Goal: Information Seeking & Learning: Compare options

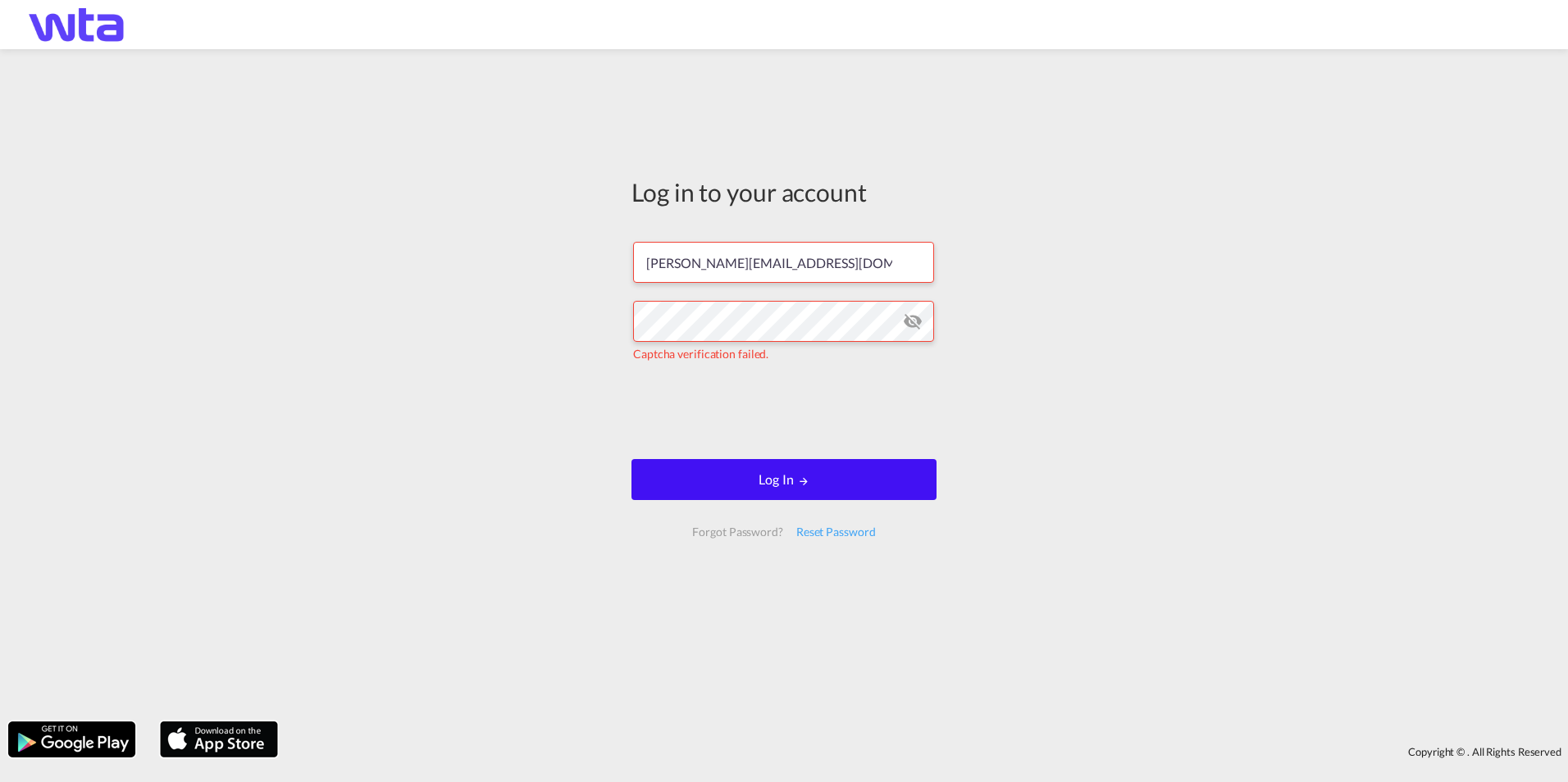
click at [802, 483] on md-icon "LOGIN" at bounding box center [803, 481] width 12 height 12
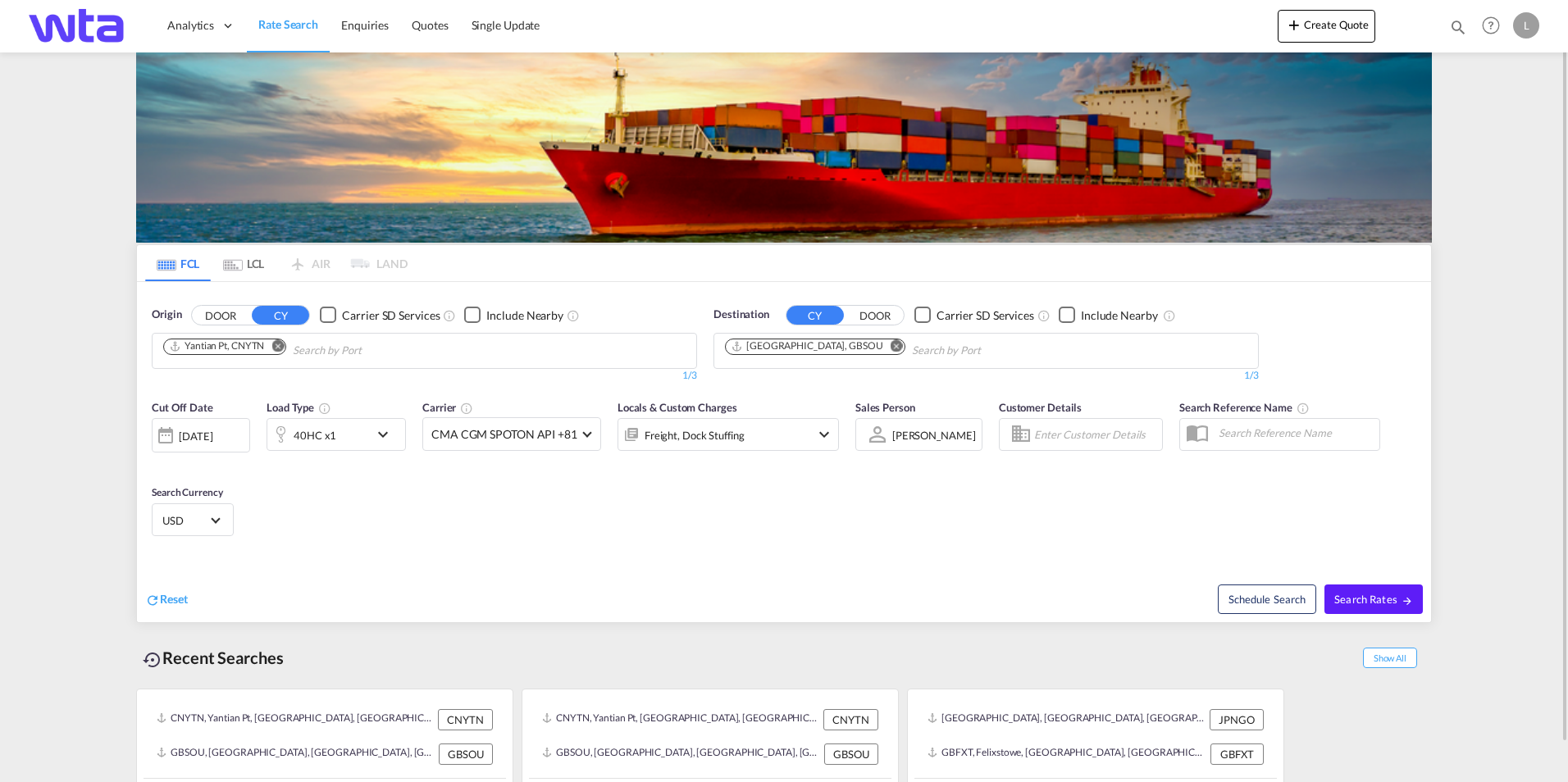
click at [1496, 368] on md-content "Analytics Reports Dashboard Rate Search Enquiries Quotes" at bounding box center [784, 391] width 1568 height 782
click at [280, 349] on md-icon "Remove" at bounding box center [277, 345] width 12 height 12
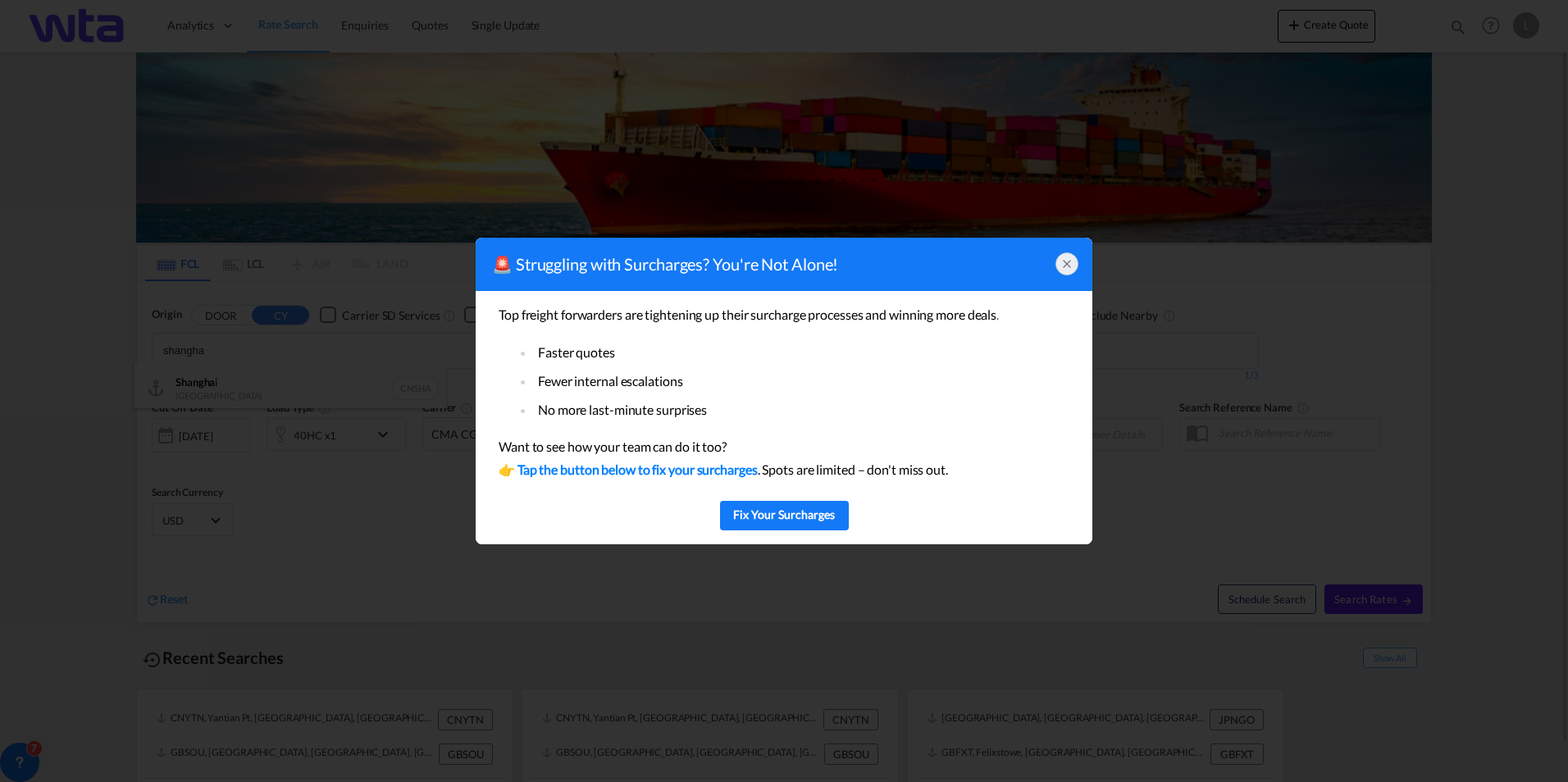
type input "shangha"
click at [1069, 262] on icon at bounding box center [1066, 264] width 13 height 13
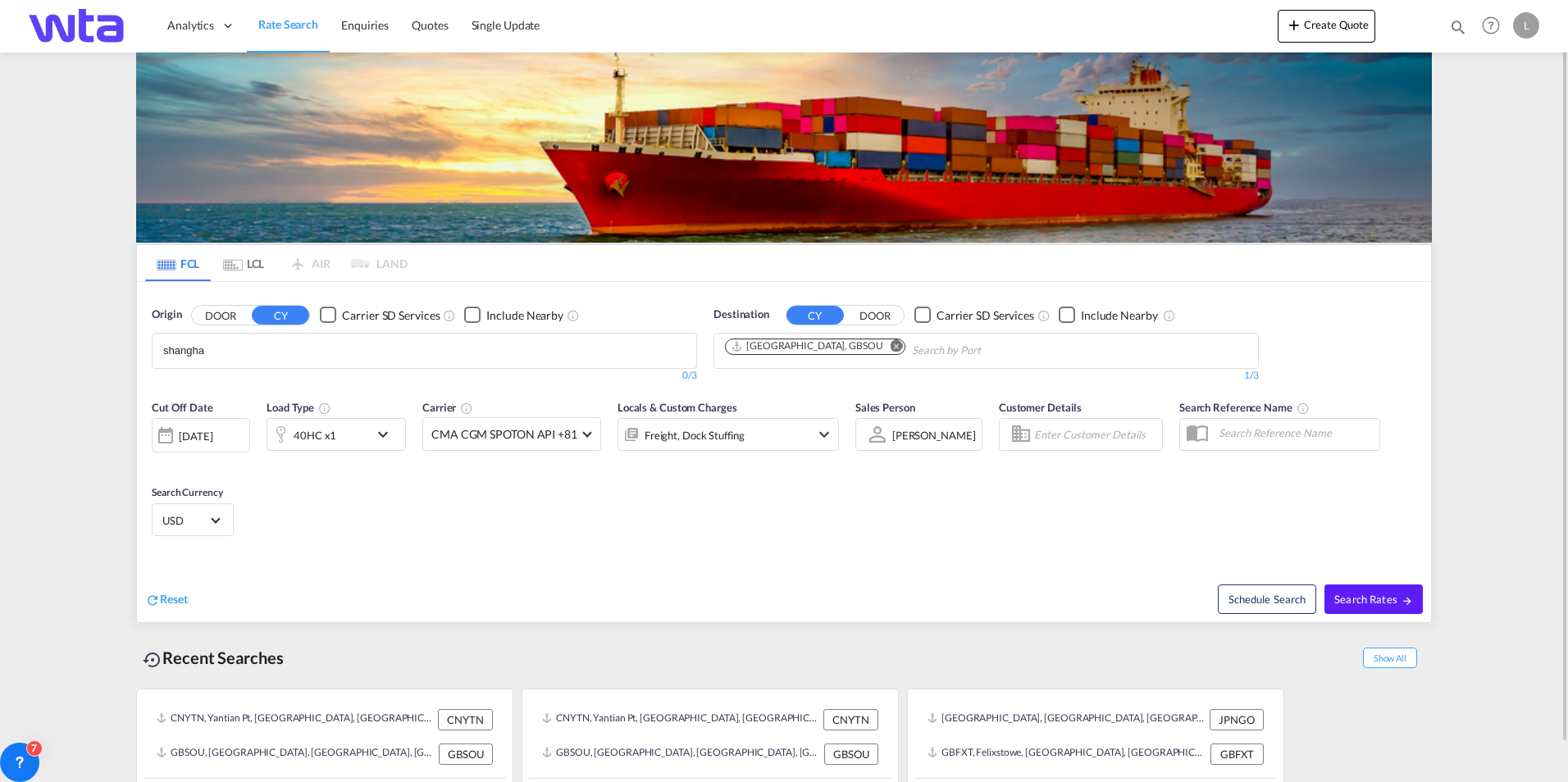
click at [260, 355] on body "Analytics Reports Dashboard Rate Search Enquiries Quotes" at bounding box center [784, 391] width 1568 height 782
click at [221, 385] on div "Shangha i [GEOGRAPHIC_DATA] CNSHA" at bounding box center [290, 388] width 311 height 49
click at [891, 344] on md-icon "Remove" at bounding box center [896, 345] width 12 height 12
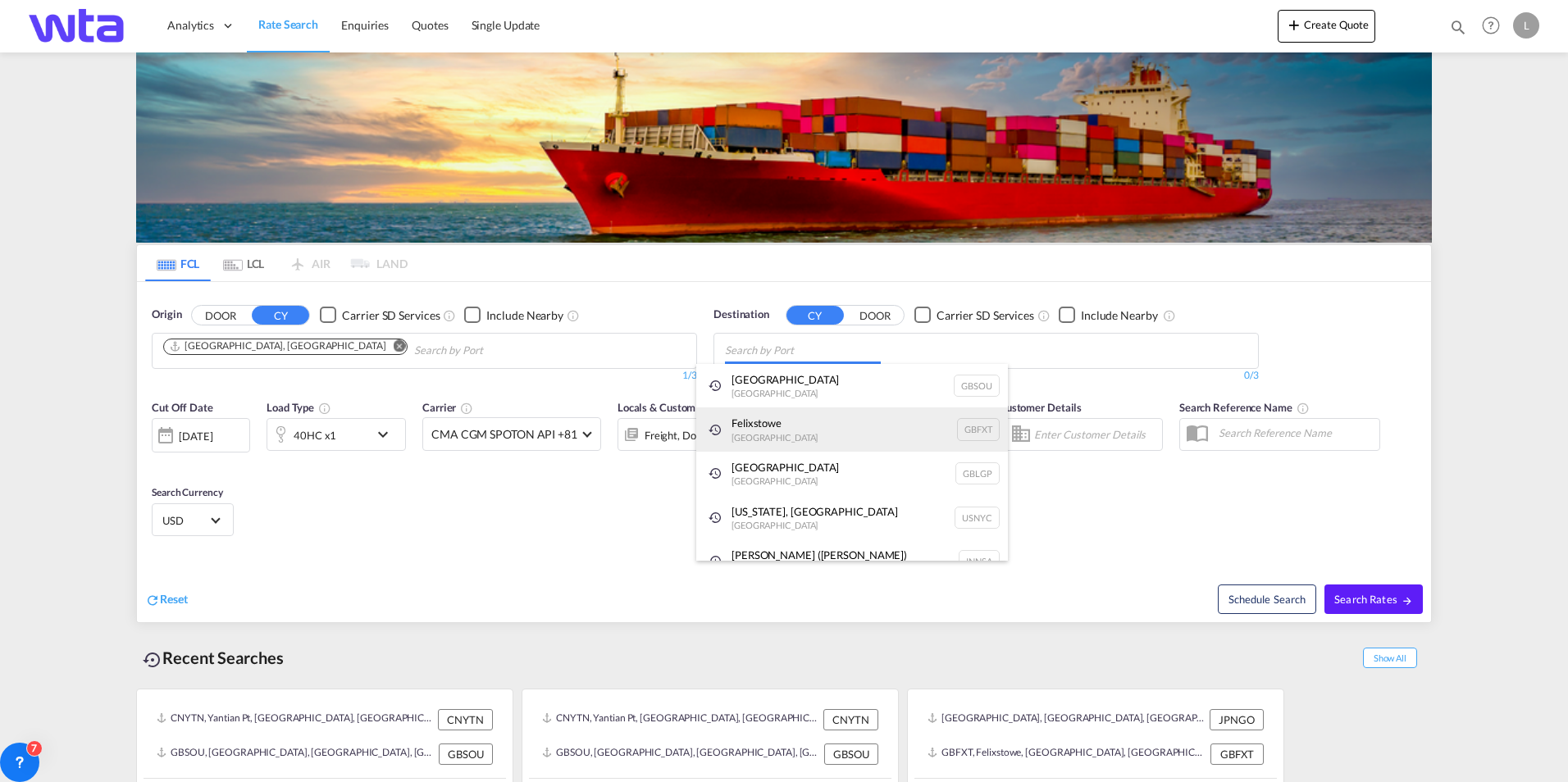
click at [814, 430] on div "Felixstowe [GEOGRAPHIC_DATA] GBFXT" at bounding box center [852, 429] width 311 height 44
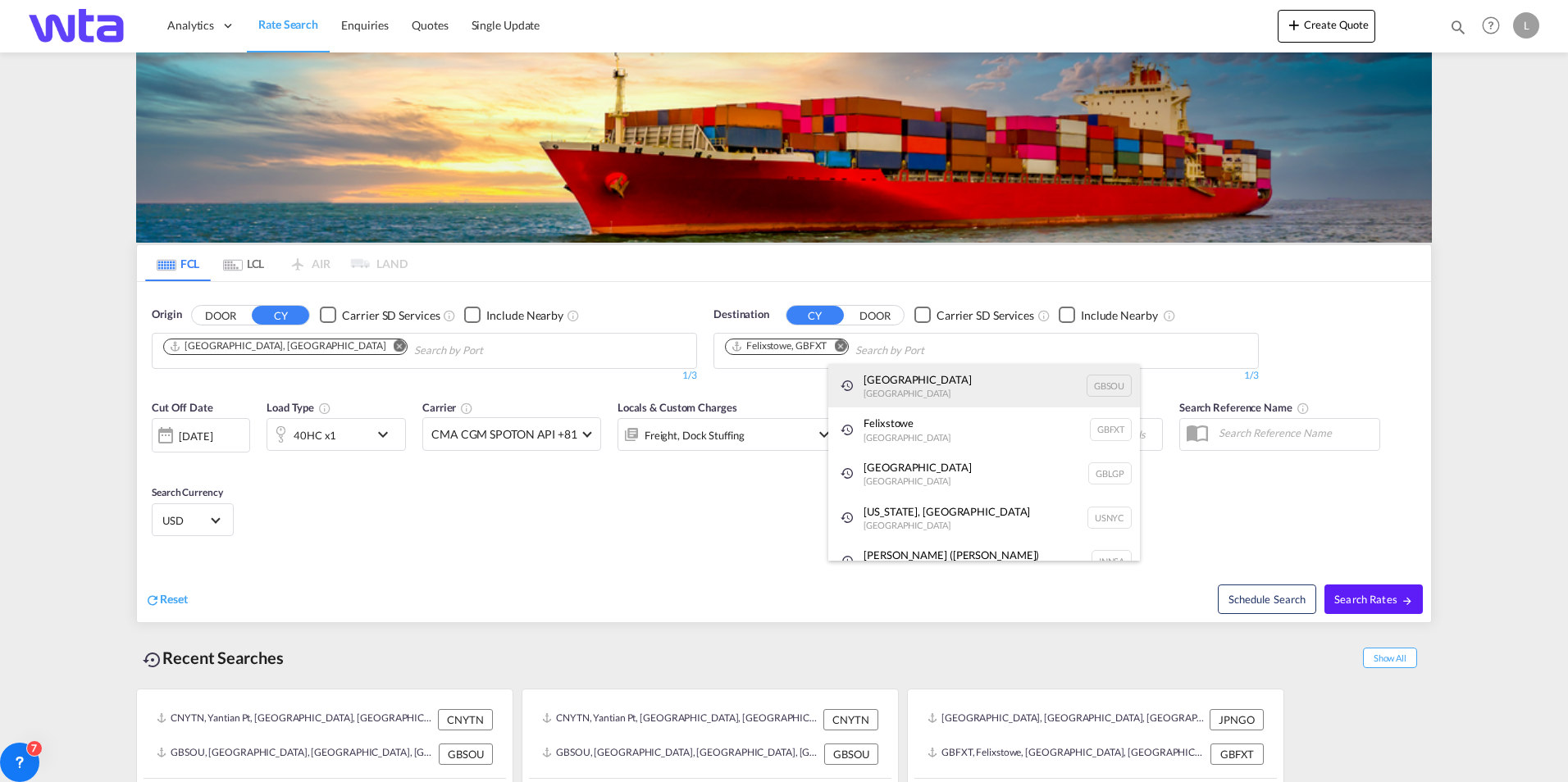
click at [934, 385] on div "[GEOGRAPHIC_DATA] [GEOGRAPHIC_DATA] GBSOU" at bounding box center [984, 386] width 311 height 44
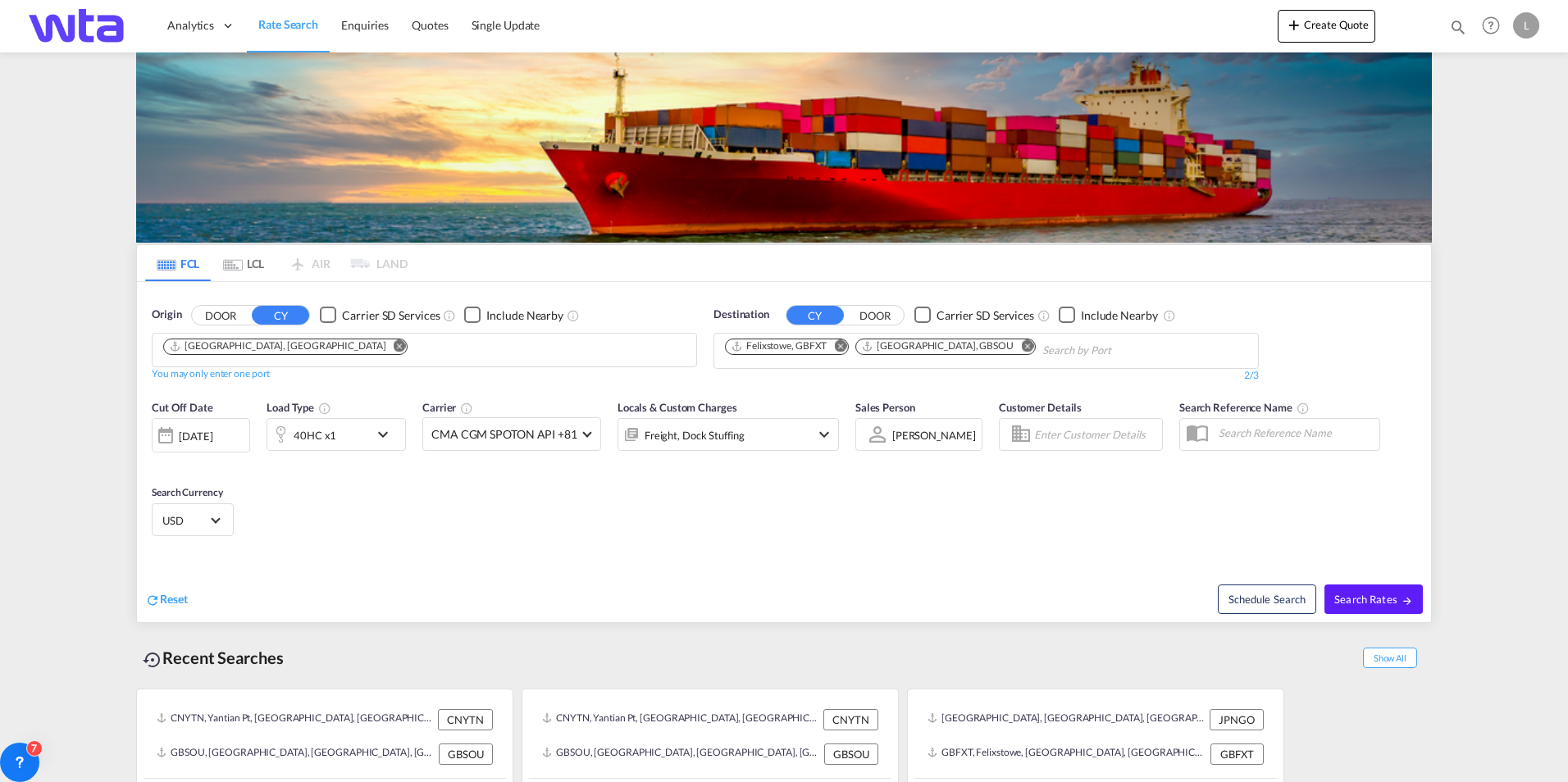
click at [1069, 346] on body "Analytics Reports Dashboard Rate Search Enquiries Quotes" at bounding box center [784, 391] width 1568 height 782
drag, startPoint x: 1070, startPoint y: 346, endPoint x: 988, endPoint y: 353, distance: 82.3
click at [1020, 344] on md-icon "Remove" at bounding box center [1026, 345] width 12 height 12
click at [204, 437] on div "[DATE]" at bounding box center [195, 435] width 34 height 14
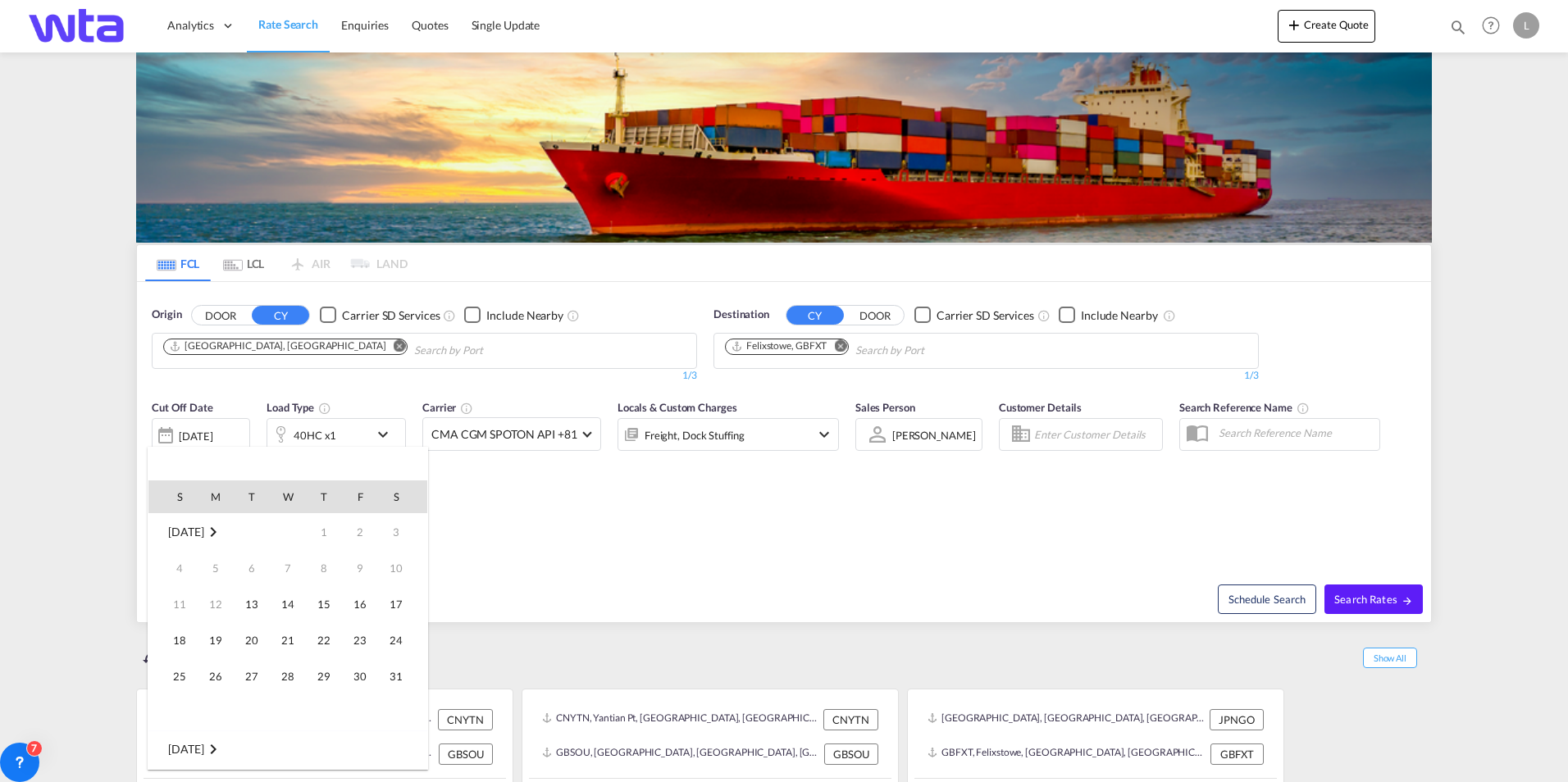
scroll to position [651, 0]
click at [394, 602] on span "16" at bounding box center [396, 604] width 33 height 33
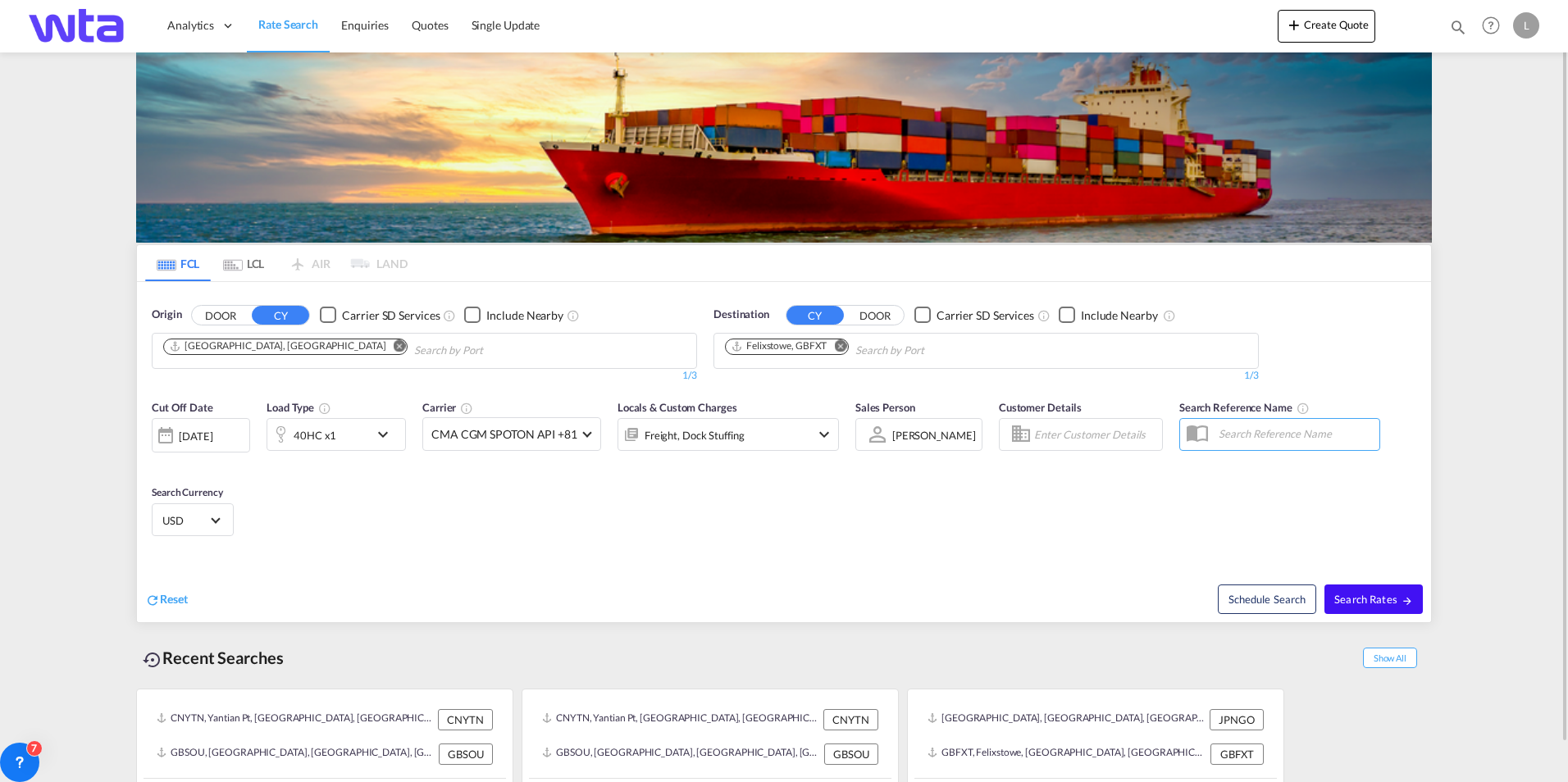
click at [1405, 599] on md-icon "icon-arrow-right" at bounding box center [1407, 601] width 12 height 12
type input "CNSHA to GBFXT / [DATE]"
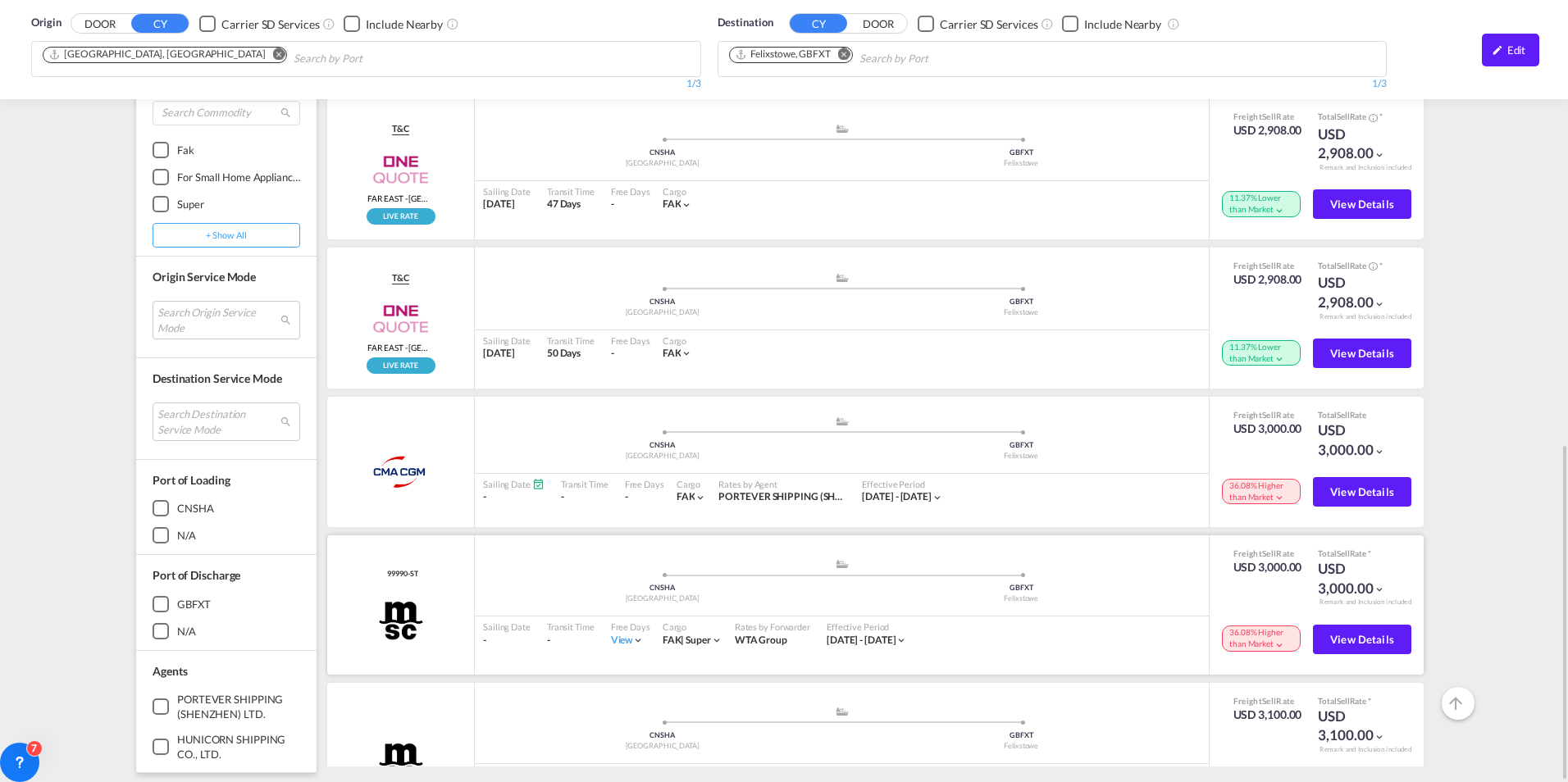
scroll to position [957, 0]
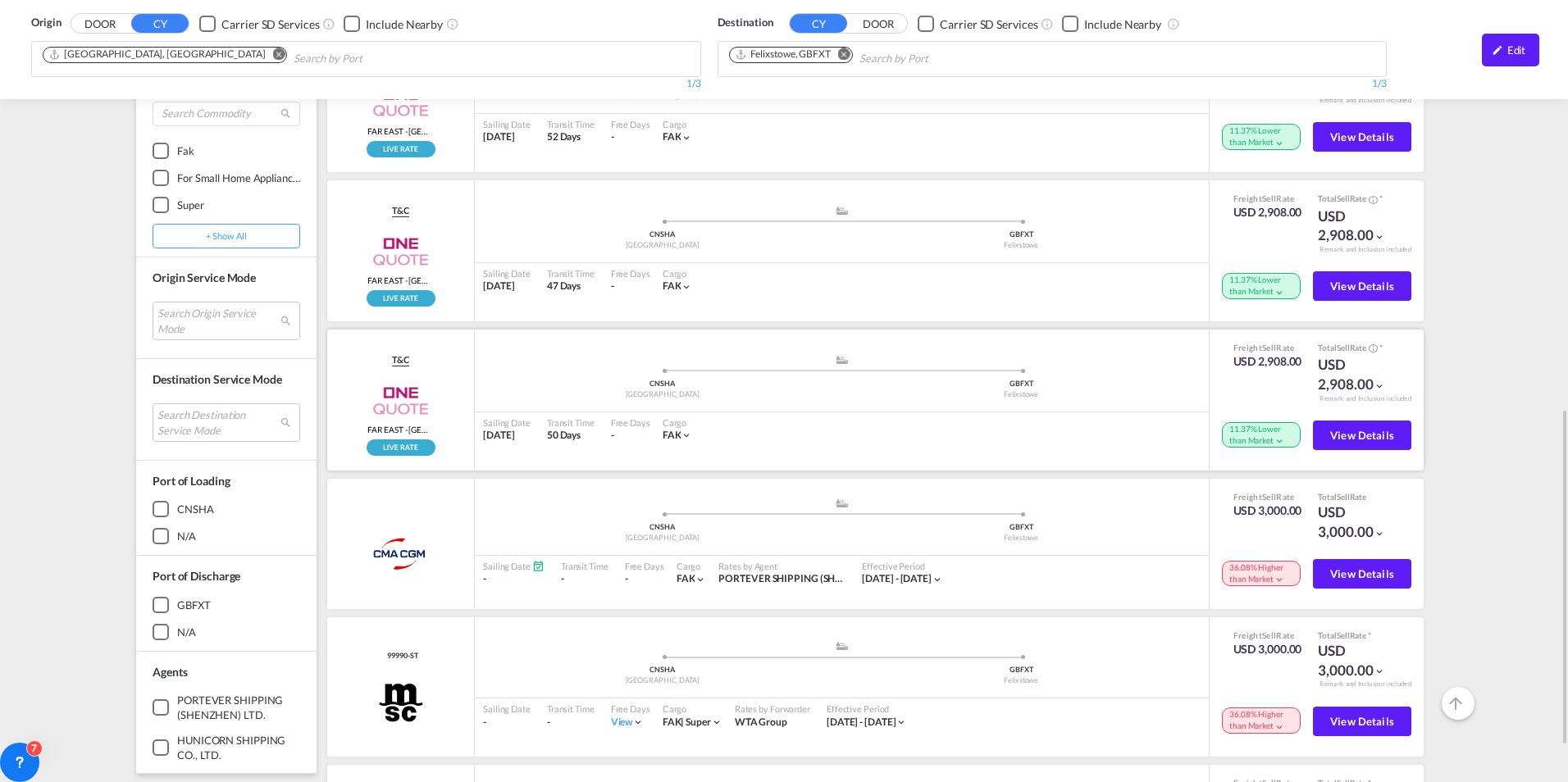
click at [1273, 442] on md-icon "icon-chevron-down" at bounding box center [1279, 441] width 12 height 12
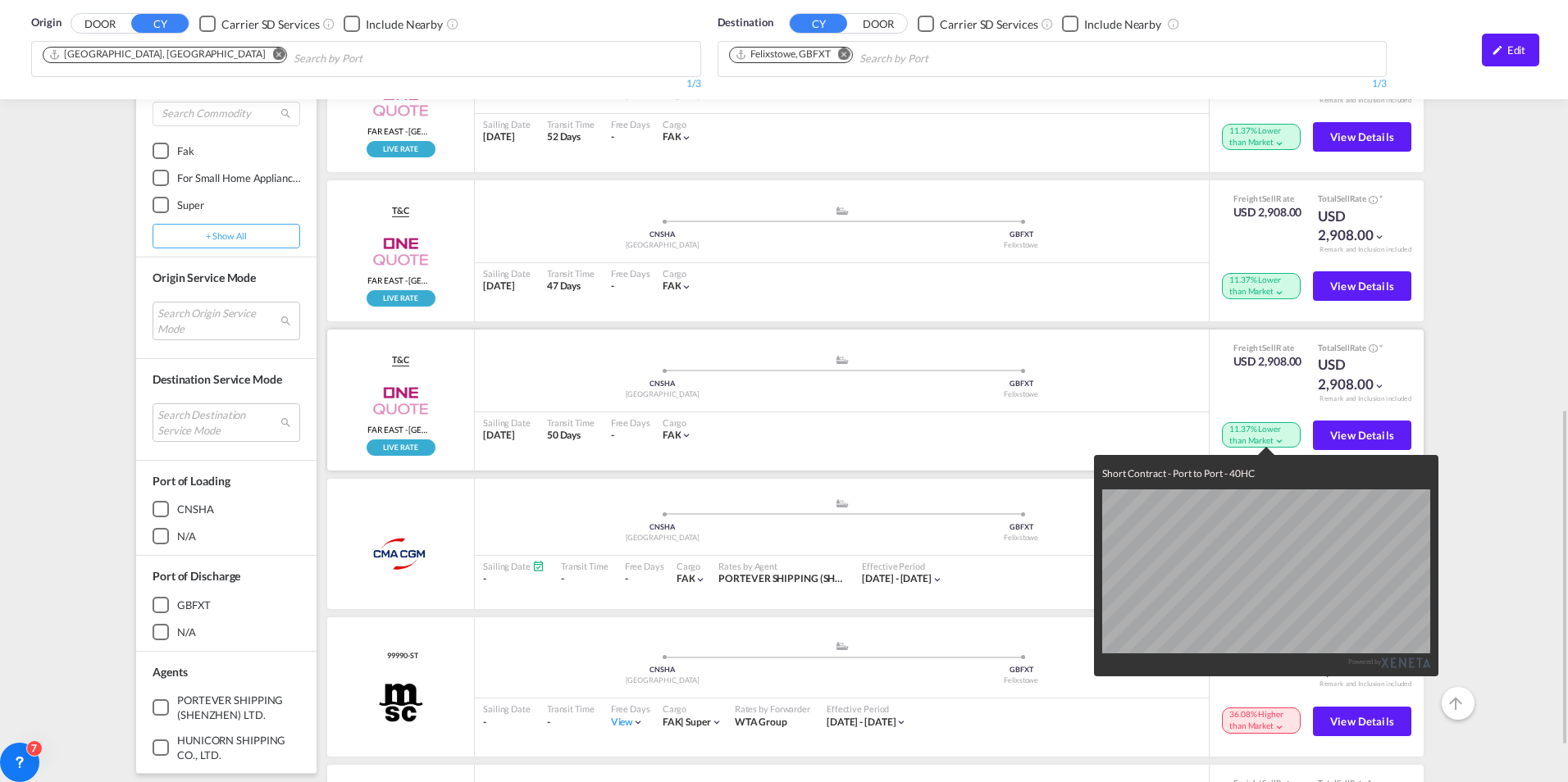
drag, startPoint x: 1040, startPoint y: 376, endPoint x: 1056, endPoint y: 375, distance: 16.0
click at [1045, 375] on div "Short Contract - Port to Port - 40HC Powered by" at bounding box center [784, 391] width 1568 height 782
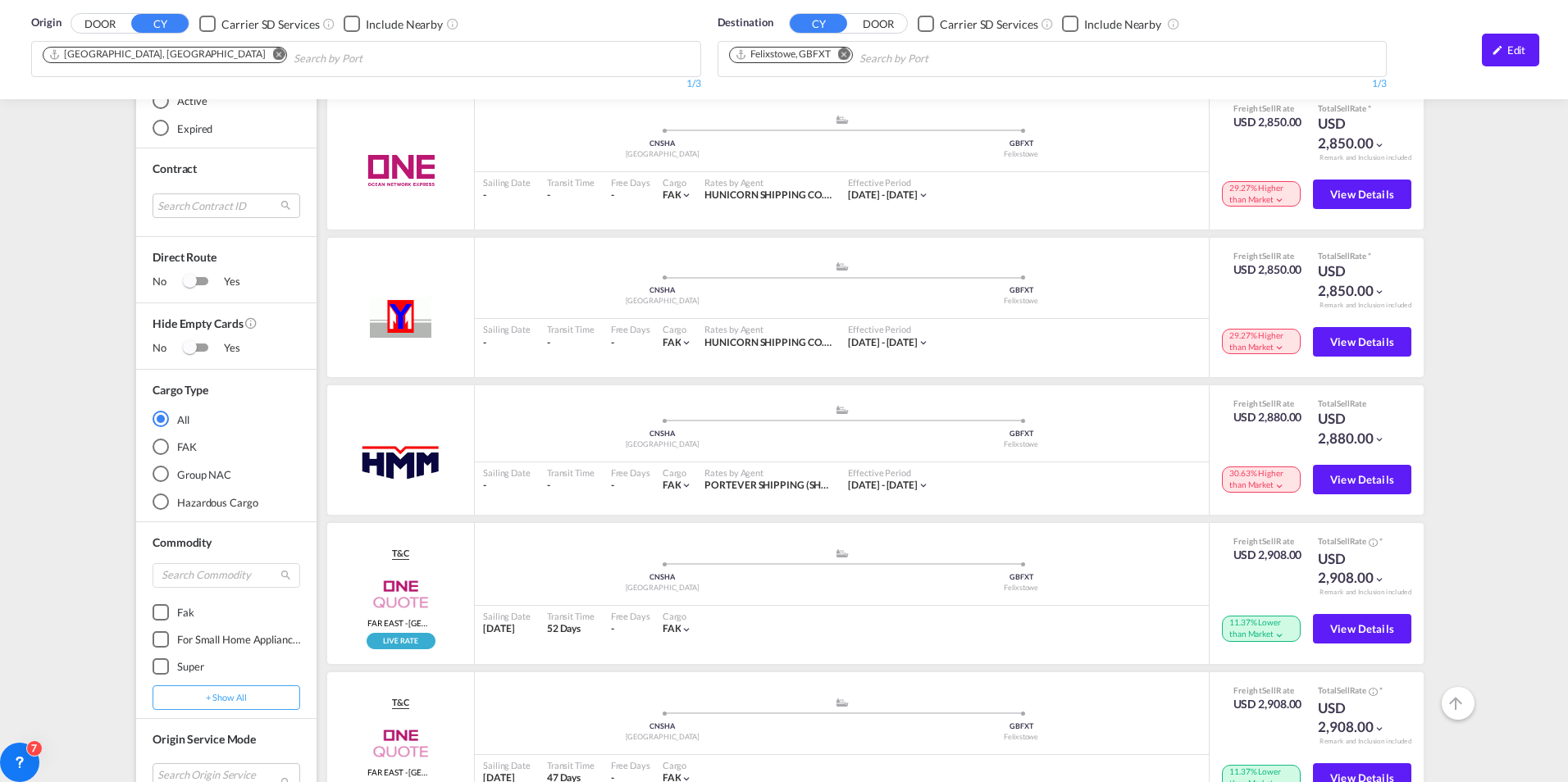
scroll to position [383, 0]
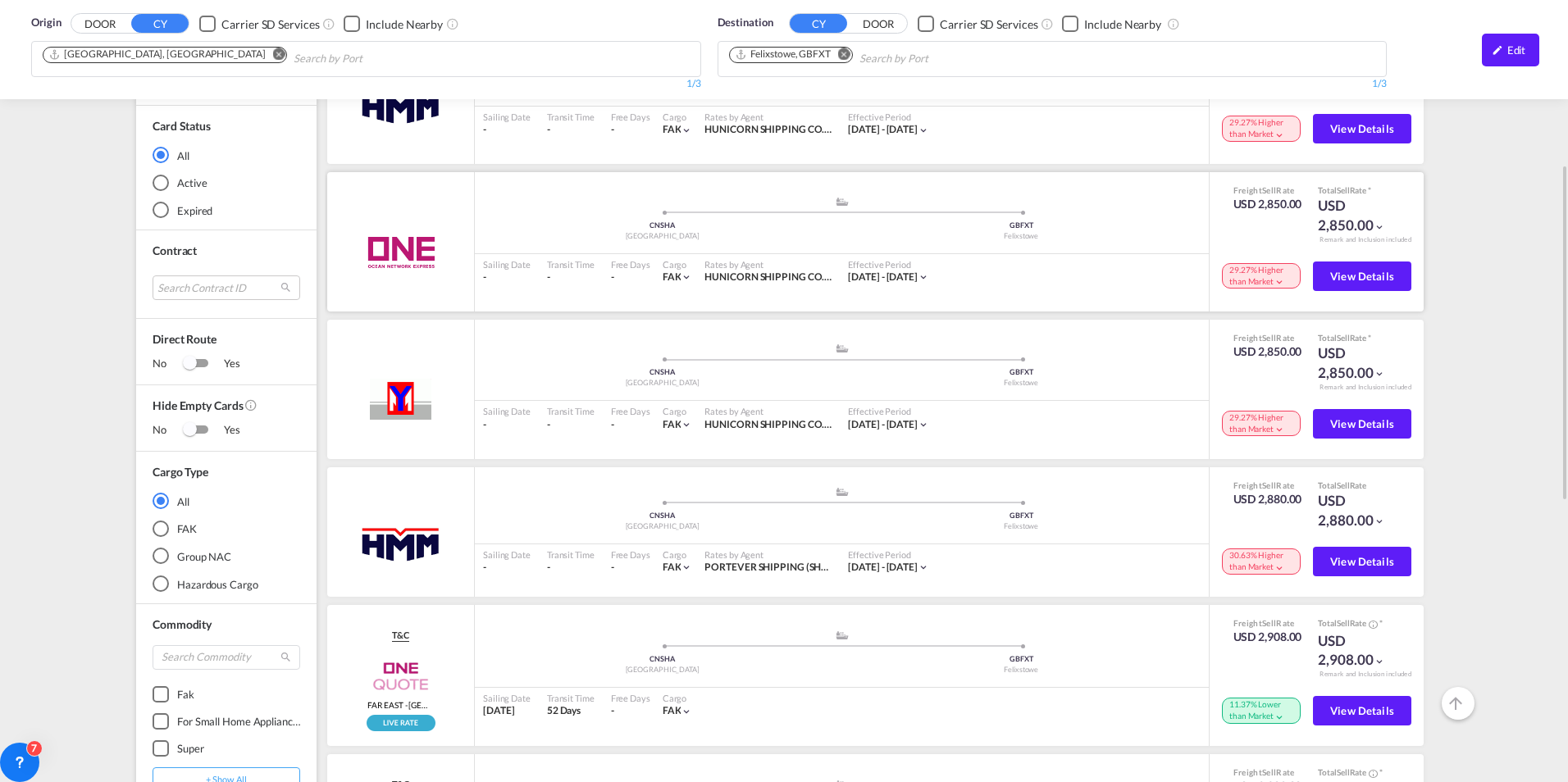
click at [1245, 287] on div "29.27% Higher than Market" at bounding box center [1262, 276] width 79 height 25
click at [1247, 279] on div "29.27% Higher than Market" at bounding box center [1262, 276] width 79 height 25
click at [1259, 281] on div "29.27% Higher than Market" at bounding box center [1262, 276] width 79 height 25
click at [1273, 281] on md-icon "icon-chevron-down" at bounding box center [1279, 282] width 12 height 12
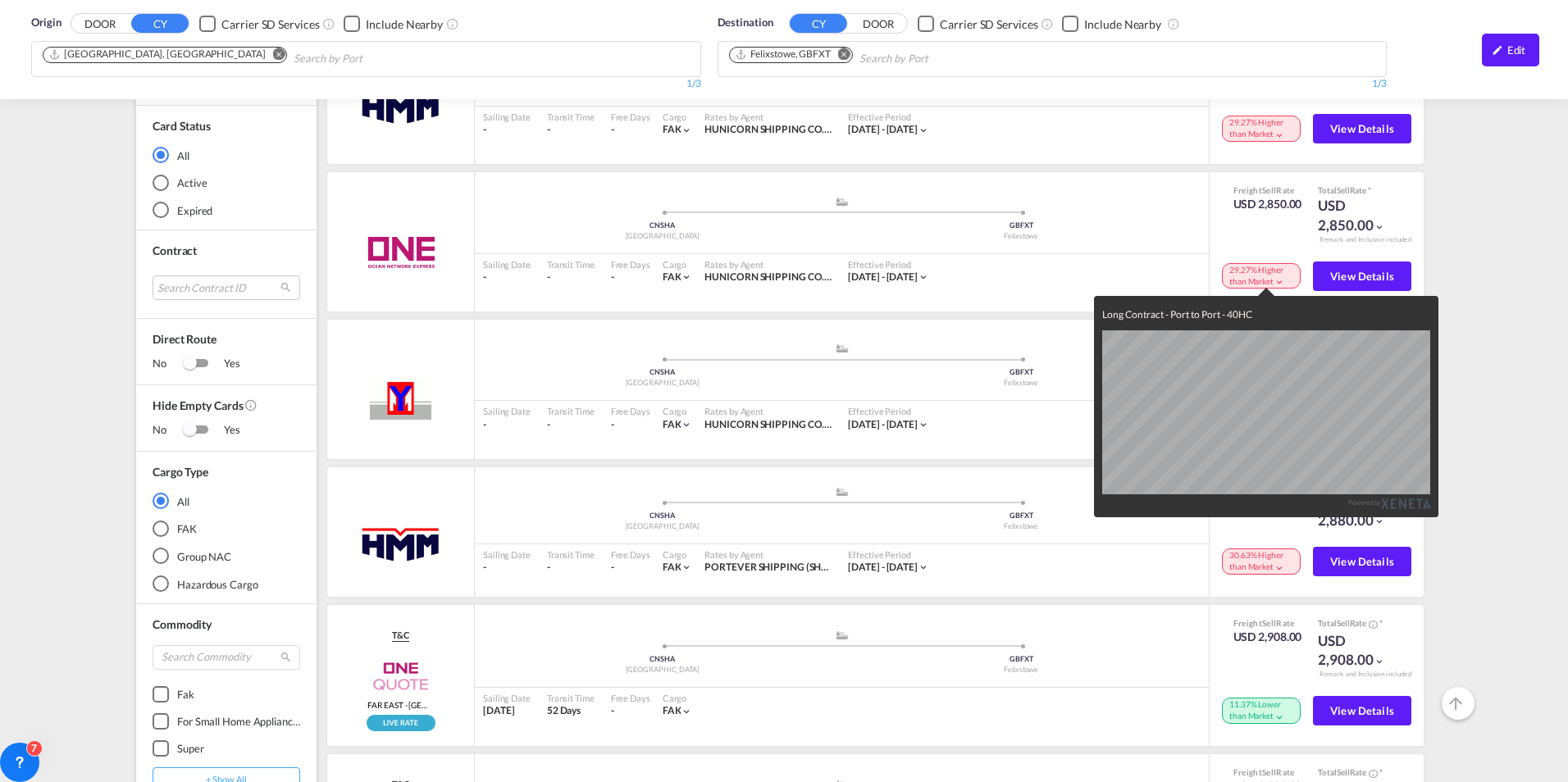
click at [1253, 281] on div "Long Contract - Port to Port - 40HC Powered by" at bounding box center [784, 391] width 1568 height 782
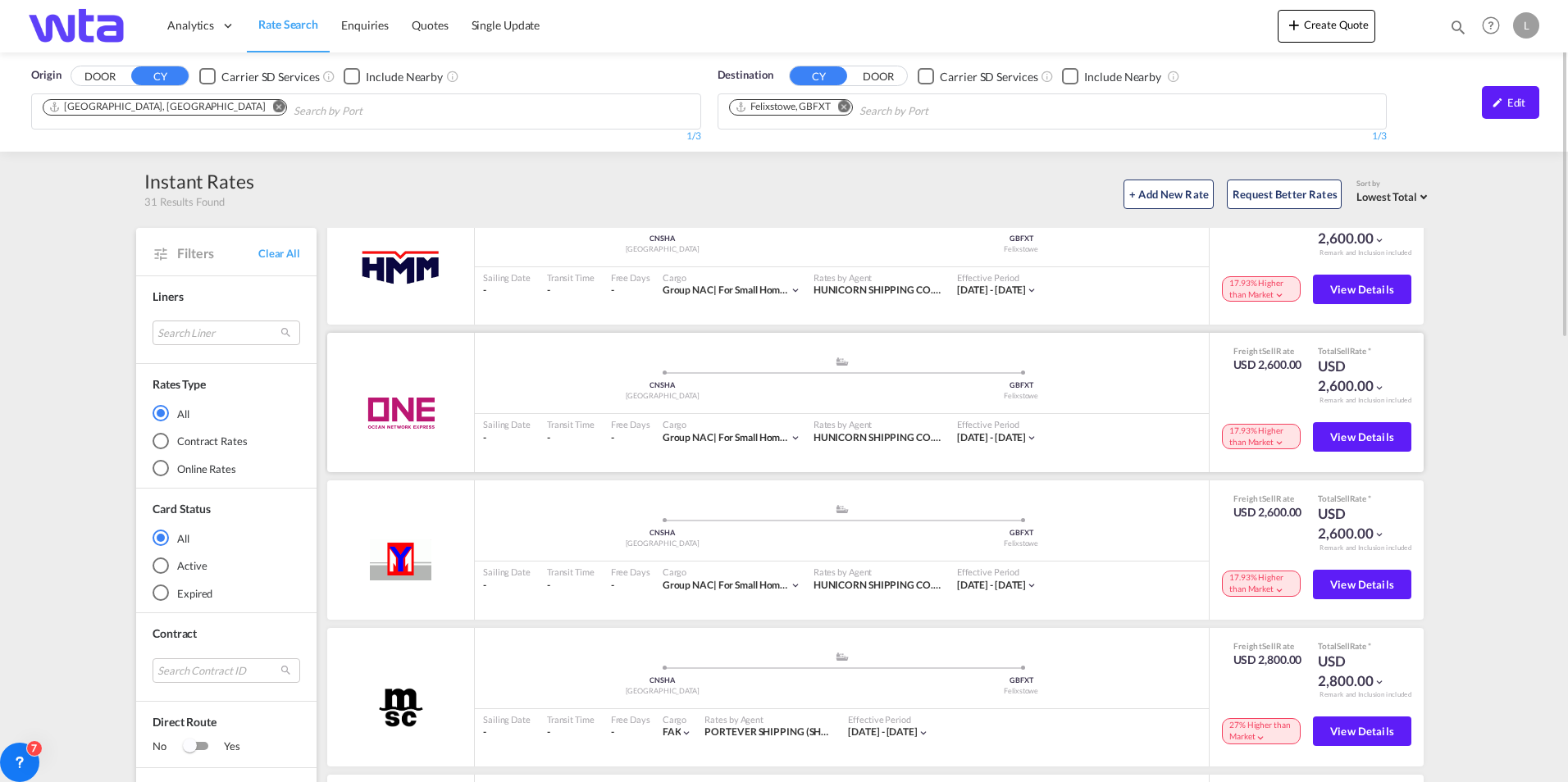
scroll to position [0, 0]
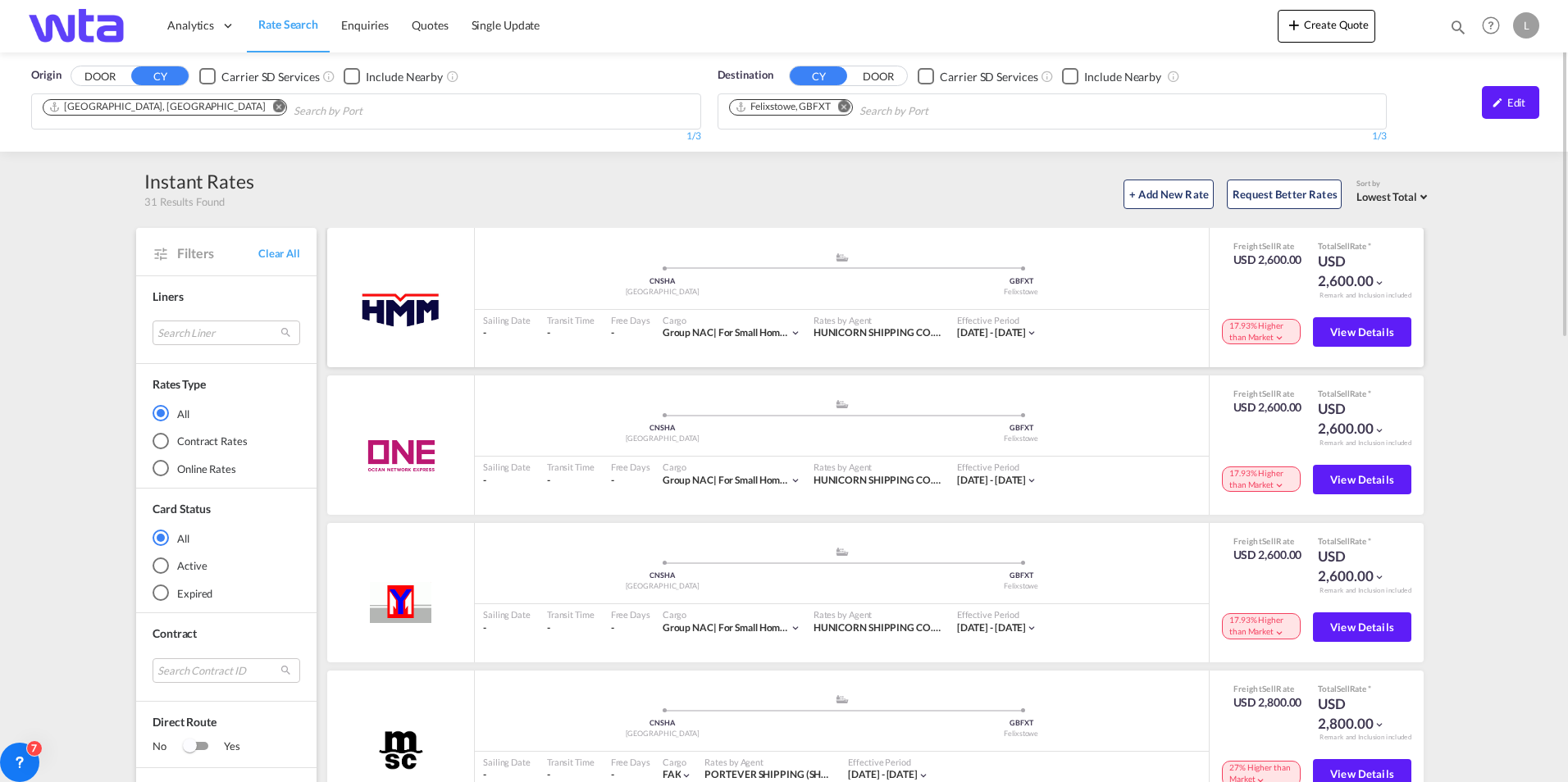
click at [1273, 338] on md-icon "icon-chevron-down" at bounding box center [1279, 338] width 12 height 12
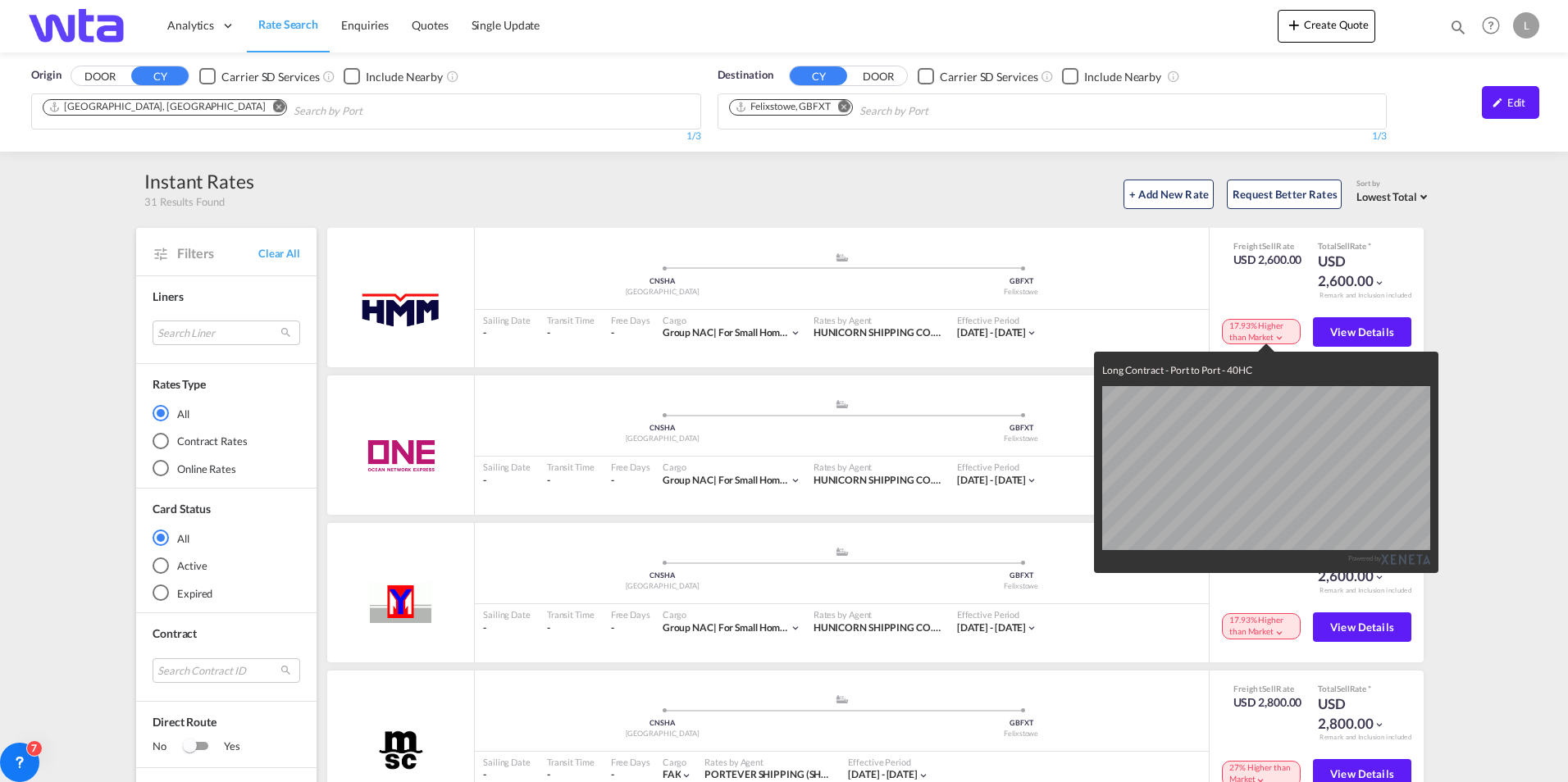
click at [1264, 336] on div "Long Contract - Port to Port - 40HC Powered by" at bounding box center [784, 391] width 1568 height 782
